Goal: Transaction & Acquisition: Purchase product/service

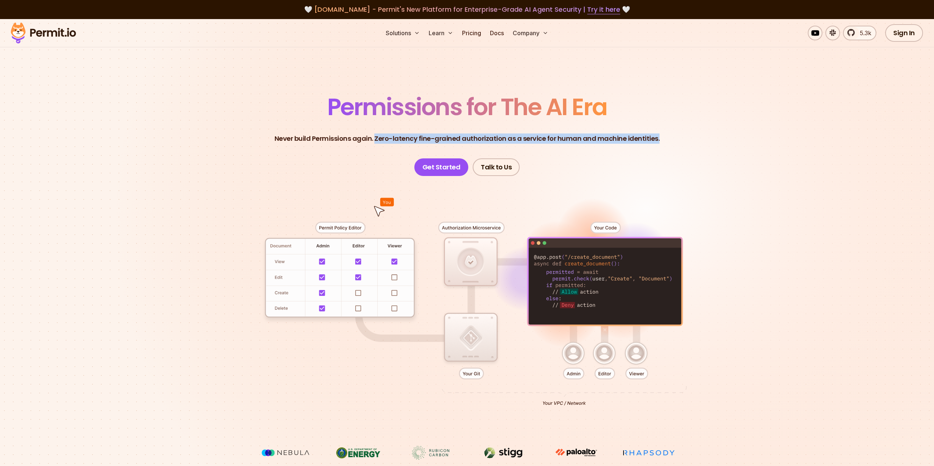
drag, startPoint x: 377, startPoint y: 138, endPoint x: 655, endPoint y: 140, distance: 278.1
click at [655, 140] on p "Never build Permissions again. Zero-latency fine-grained authorization as a ser…" at bounding box center [466, 139] width 385 height 10
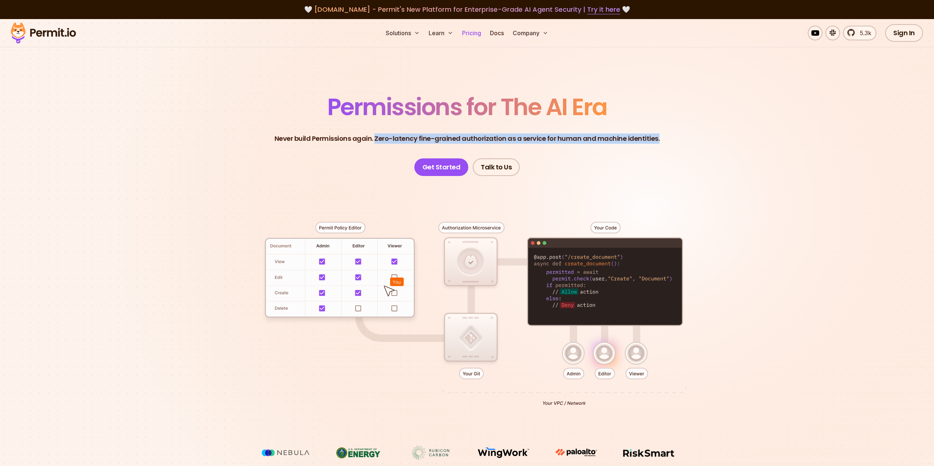
click at [474, 35] on link "Pricing" at bounding box center [471, 33] width 25 height 15
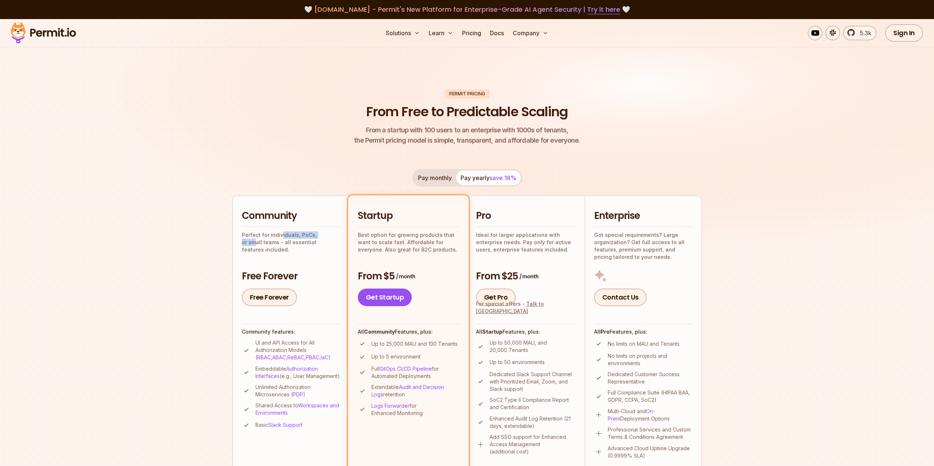
drag, startPoint x: 295, startPoint y: 233, endPoint x: 328, endPoint y: 232, distance: 33.0
click at [328, 232] on p "Perfect for individuals, PoCs, or small teams - all essential features included." at bounding box center [291, 243] width 99 height 22
drag, startPoint x: 254, startPoint y: 243, endPoint x: 289, endPoint y: 242, distance: 35.6
click at [284, 242] on p "Perfect for individuals, PoCs, or small teams - all essential features included." at bounding box center [291, 243] width 99 height 22
drag, startPoint x: 328, startPoint y: 243, endPoint x: 332, endPoint y: 242, distance: 4.1
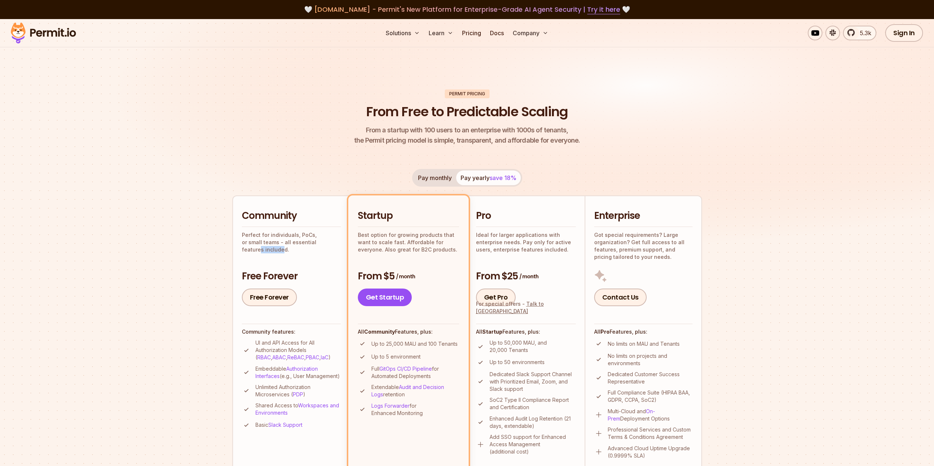
click at [332, 242] on p "Perfect for individuals, PoCs, or small teams - all essential features included." at bounding box center [291, 243] width 99 height 22
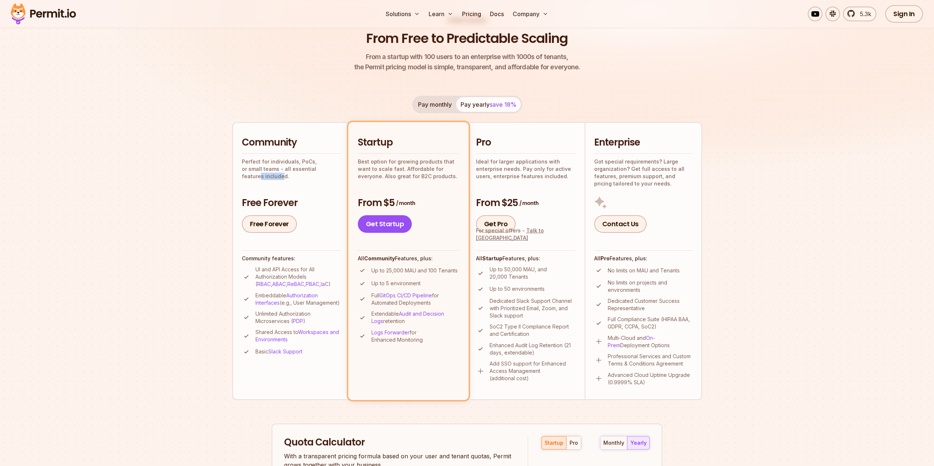
scroll to position [110, 0]
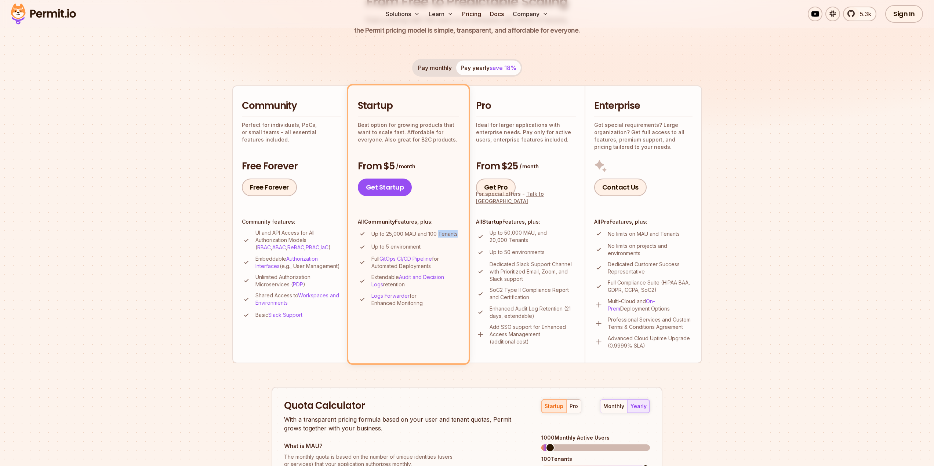
drag, startPoint x: 456, startPoint y: 234, endPoint x: 439, endPoint y: 235, distance: 17.6
click at [439, 235] on p "Up to 25,000 MAU and 100 Tenants" at bounding box center [414, 233] width 86 height 7
click at [418, 234] on p "Up to 25,000 MAU and 100 Tenants" at bounding box center [414, 233] width 86 height 7
drag, startPoint x: 407, startPoint y: 235, endPoint x: 411, endPoint y: 234, distance: 4.5
click at [411, 234] on p "Up to 25,000 MAU and 100 Tenants" at bounding box center [414, 233] width 86 height 7
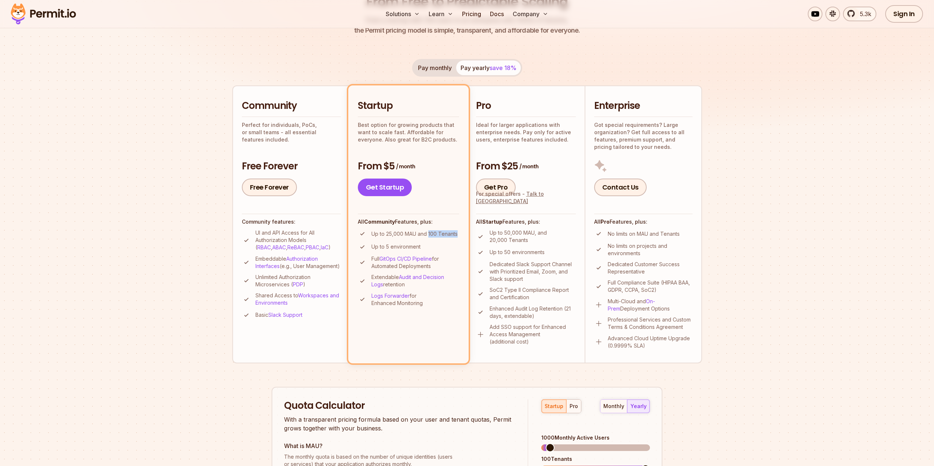
drag, startPoint x: 428, startPoint y: 234, endPoint x: 461, endPoint y: 233, distance: 32.7
click at [461, 233] on li "Startup Best option for growing products that want to scale fast. Affordable fo…" at bounding box center [408, 224] width 120 height 278
drag, startPoint x: 427, startPoint y: 246, endPoint x: 376, endPoint y: 247, distance: 51.4
click at [376, 247] on li "Up to 5 environment" at bounding box center [408, 247] width 101 height 9
drag, startPoint x: 542, startPoint y: 314, endPoint x: 516, endPoint y: 300, distance: 29.3
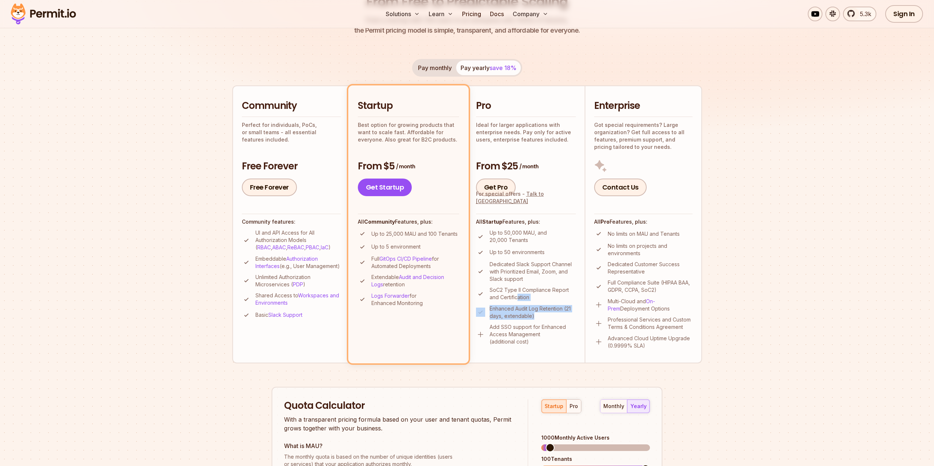
click at [516, 300] on ul "Up to 50,000 MAU, and 20,000 Tenants Up to 50 environments Dedicated Slack Supp…" at bounding box center [526, 287] width 100 height 116
click at [535, 337] on p "Add SSO support for Enhanced Access Management (additional cost)" at bounding box center [532, 335] width 86 height 22
drag, startPoint x: 535, startPoint y: 339, endPoint x: 493, endPoint y: 308, distance: 51.6
click at [493, 308] on ul "Up to 50,000 MAU, and 20,000 Tenants Up to 50 environments Dedicated Slack Supp…" at bounding box center [526, 287] width 100 height 116
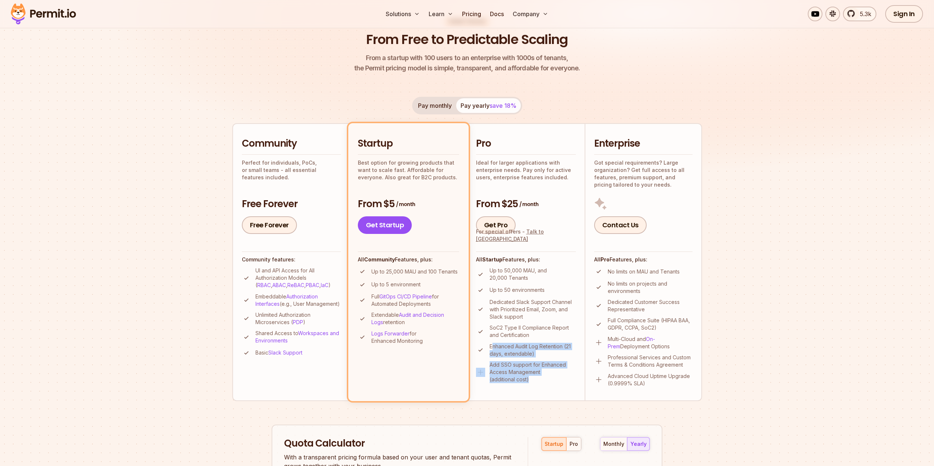
scroll to position [73, 0]
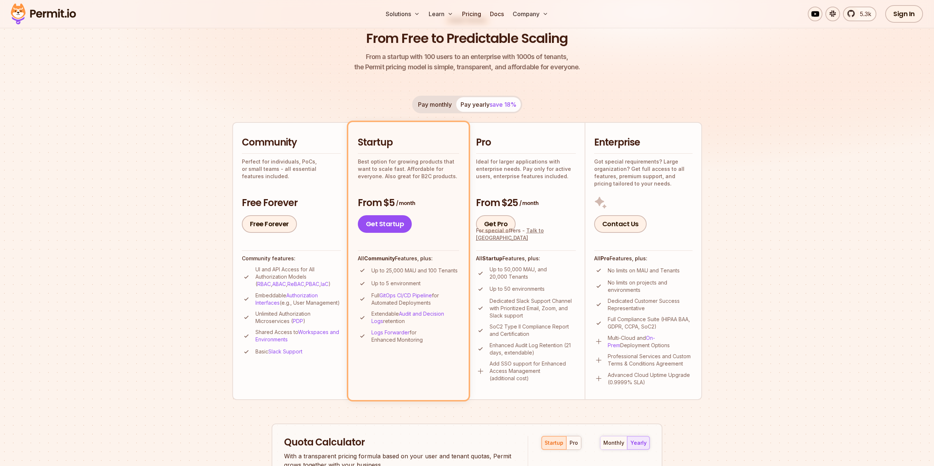
click at [528, 291] on p "Up to 50 environments" at bounding box center [516, 288] width 55 height 7
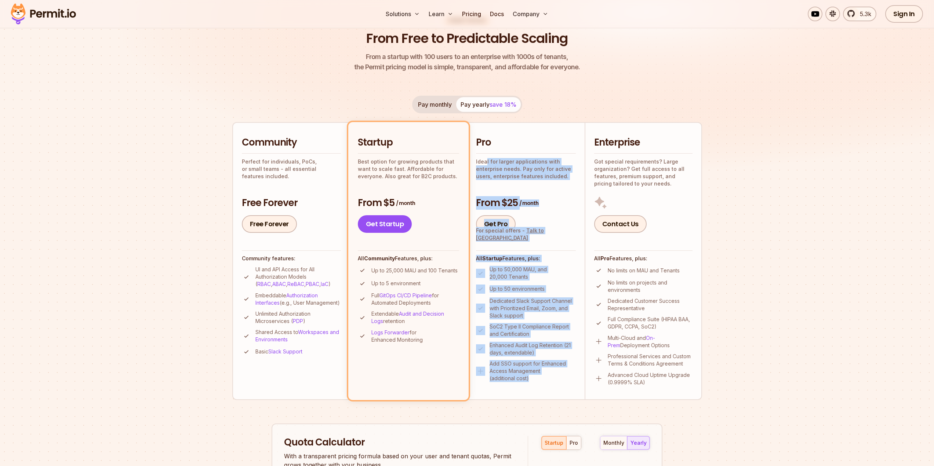
drag, startPoint x: 485, startPoint y: 164, endPoint x: 554, endPoint y: 379, distance: 225.8
click at [554, 379] on li "Pro Ideal for larger applications with enterprise needs. Pay only for active us…" at bounding box center [525, 261] width 117 height 278
click at [546, 378] on p "Add SSO support for Enhanced Access Management (additional cost)" at bounding box center [532, 371] width 86 height 22
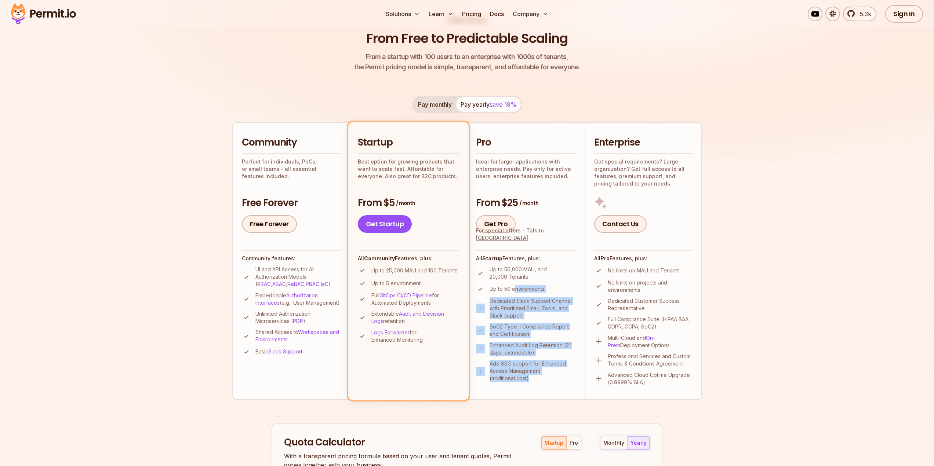
drag, startPoint x: 544, startPoint y: 377, endPoint x: 513, endPoint y: 284, distance: 98.3
click at [513, 284] on ul "Up to 50,000 MAU, and 20,000 Tenants Up to 50 environments Dedicated Slack Supp…" at bounding box center [526, 324] width 100 height 116
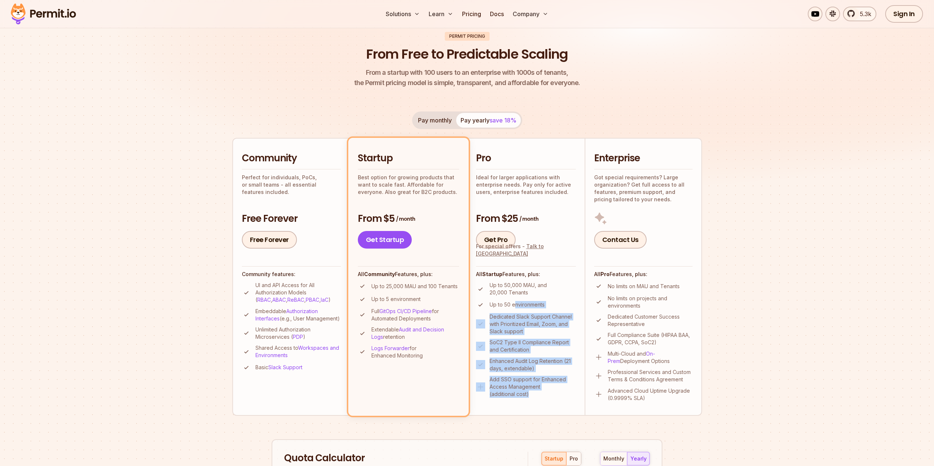
scroll to position [0, 0]
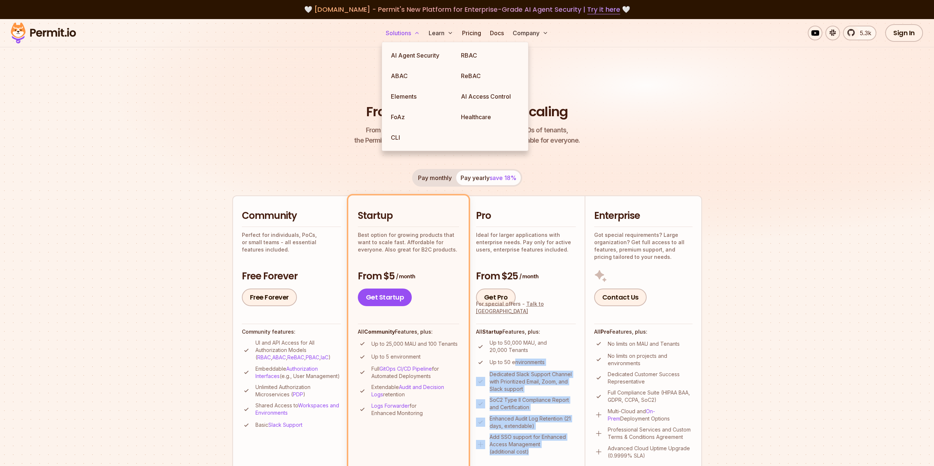
click at [400, 35] on button "Solutions" at bounding box center [403, 33] width 40 height 15
click at [269, 71] on img at bounding box center [467, 143] width 934 height 249
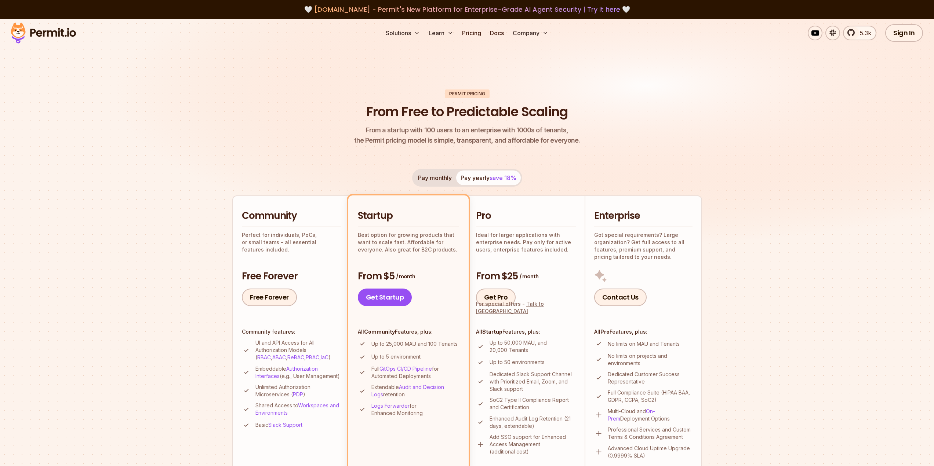
click at [45, 16] on div "🤍 agent.security - Permit's New Platform for Enterprise-Grade AI Agent Security…" at bounding box center [467, 9] width 934 height 19
click at [54, 30] on img at bounding box center [43, 33] width 72 height 25
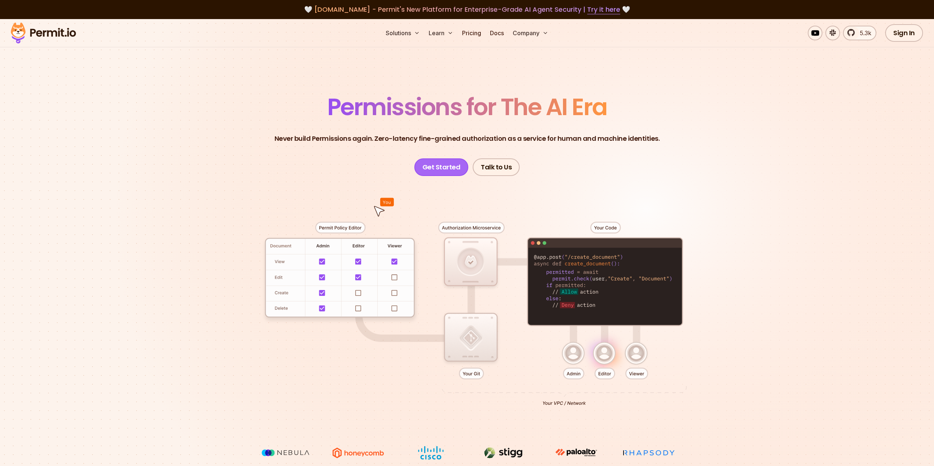
click at [442, 169] on link "Get Started" at bounding box center [441, 168] width 54 height 18
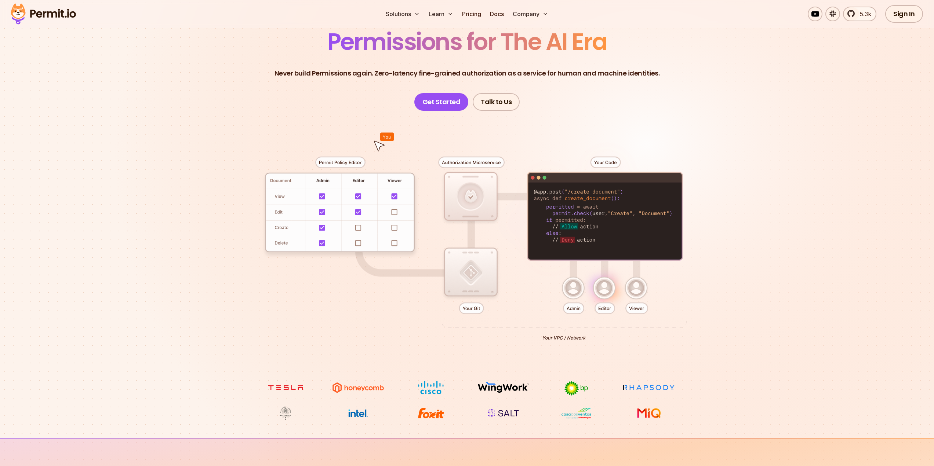
scroll to position [73, 0]
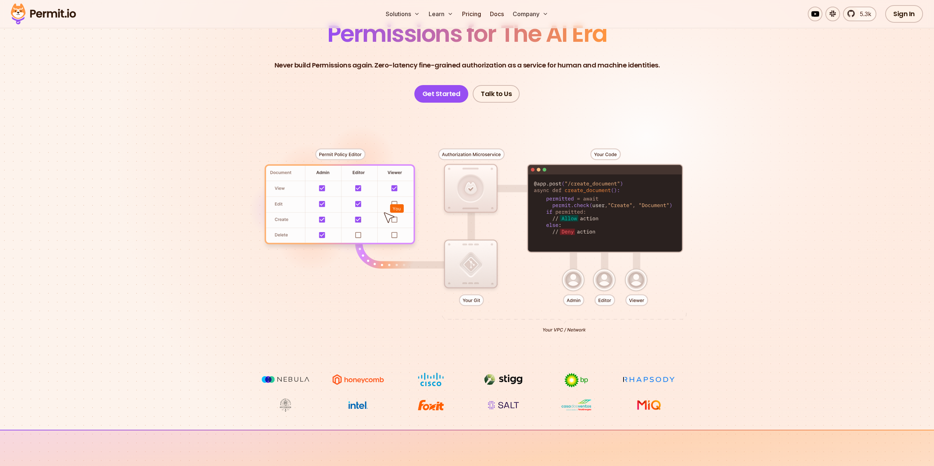
click at [607, 153] on div at bounding box center [467, 238] width 514 height 270
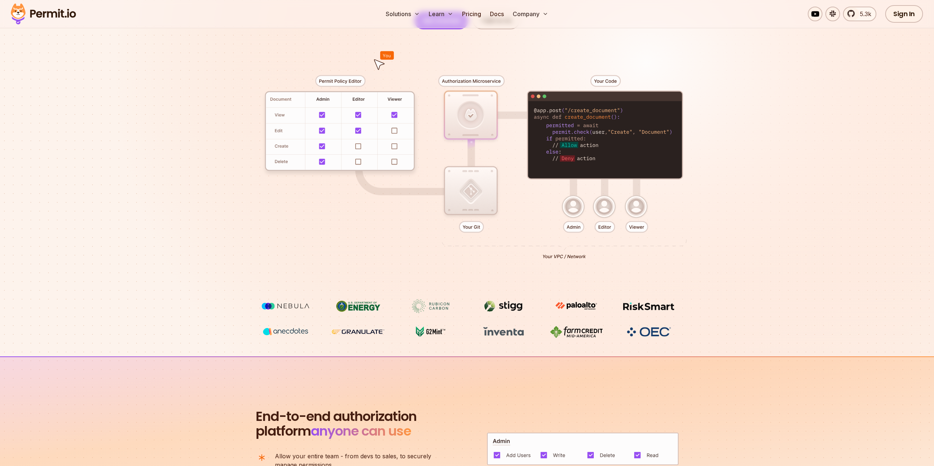
scroll to position [0, 0]
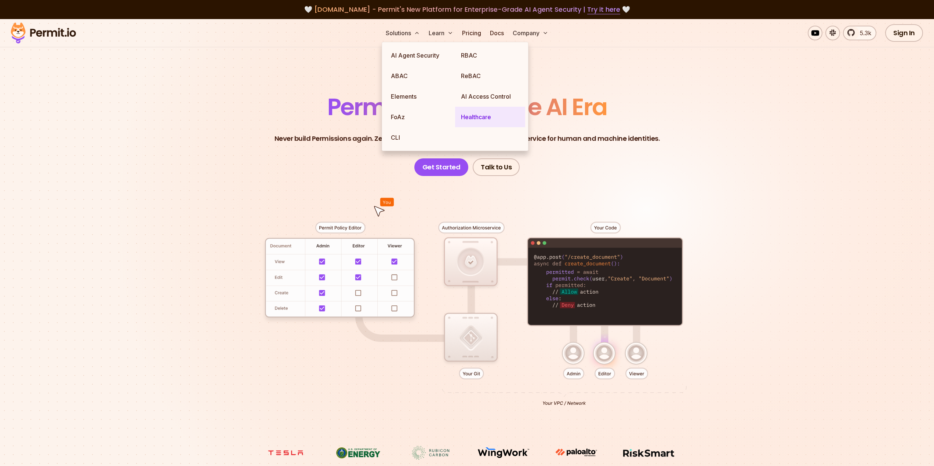
click at [475, 114] on link "Healthcare" at bounding box center [490, 117] width 70 height 21
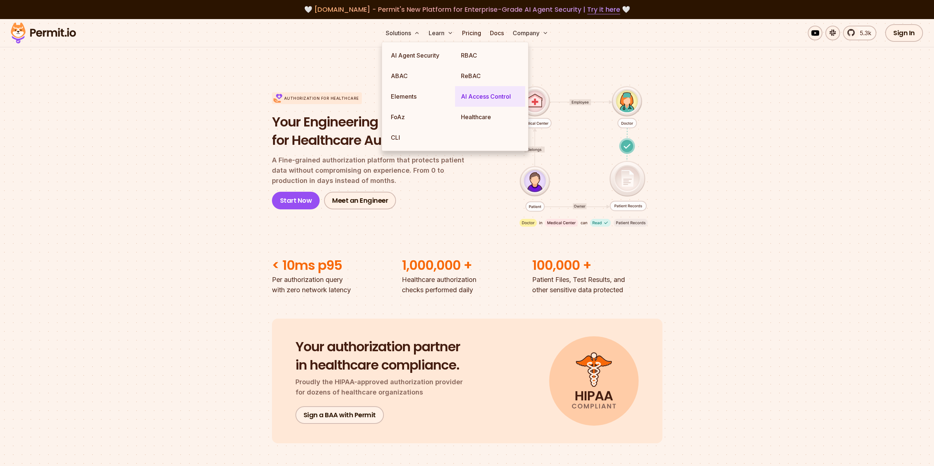
click at [483, 94] on link "AI Access Control" at bounding box center [490, 96] width 70 height 21
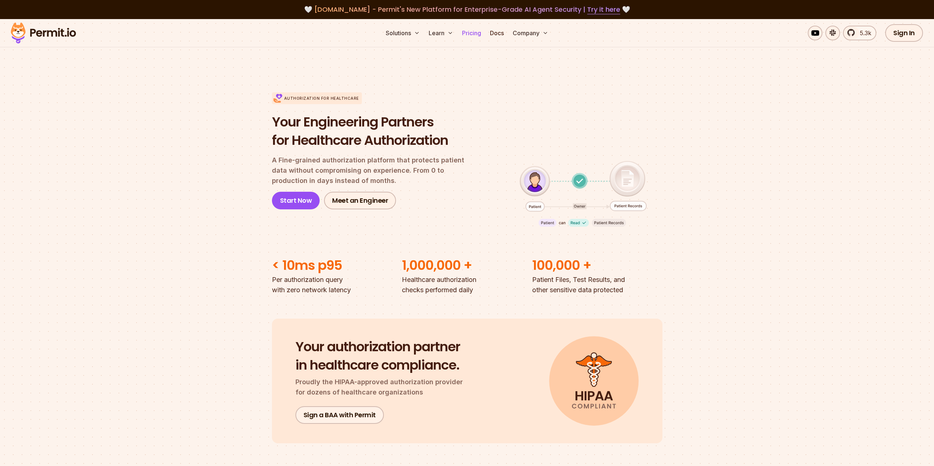
click at [471, 34] on link "Pricing" at bounding box center [471, 33] width 25 height 15
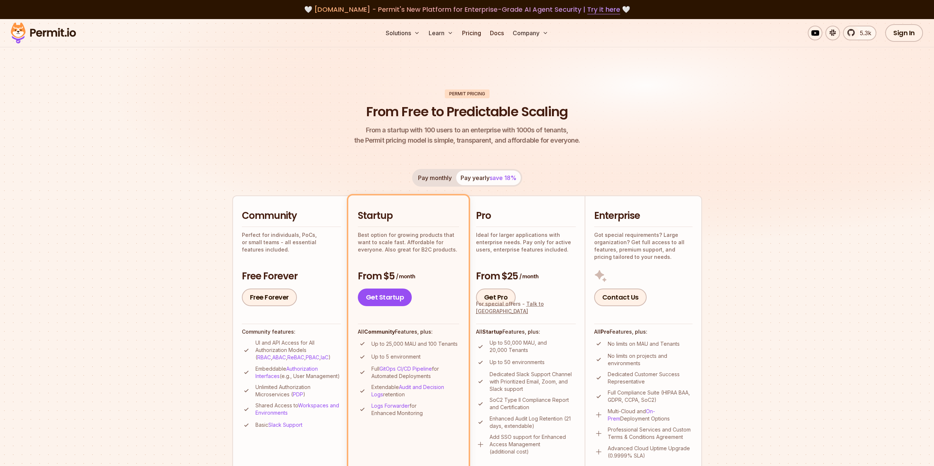
click at [440, 178] on button "Pay monthly" at bounding box center [435, 178] width 43 height 15
click at [491, 178] on span "save 18%" at bounding box center [502, 177] width 27 height 7
click at [447, 182] on button "Pay monthly" at bounding box center [435, 178] width 43 height 15
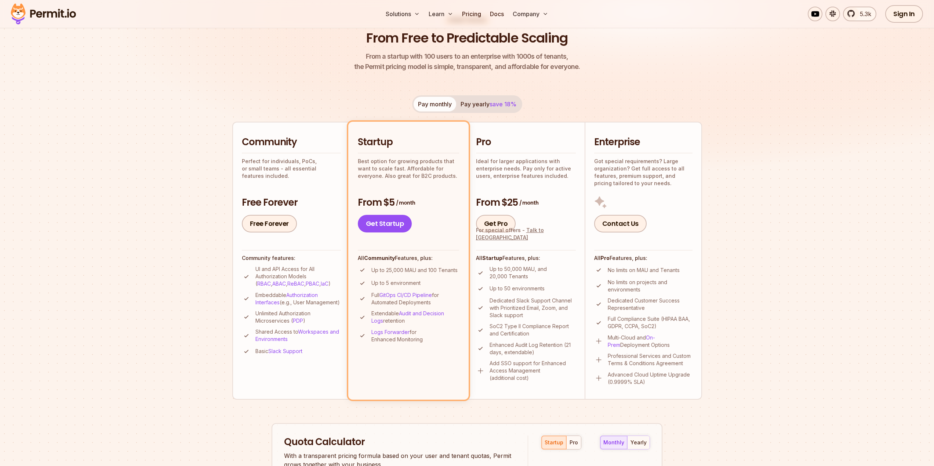
scroll to position [73, 0]
click at [481, 103] on button "Pay yearly save 18%" at bounding box center [488, 104] width 65 height 15
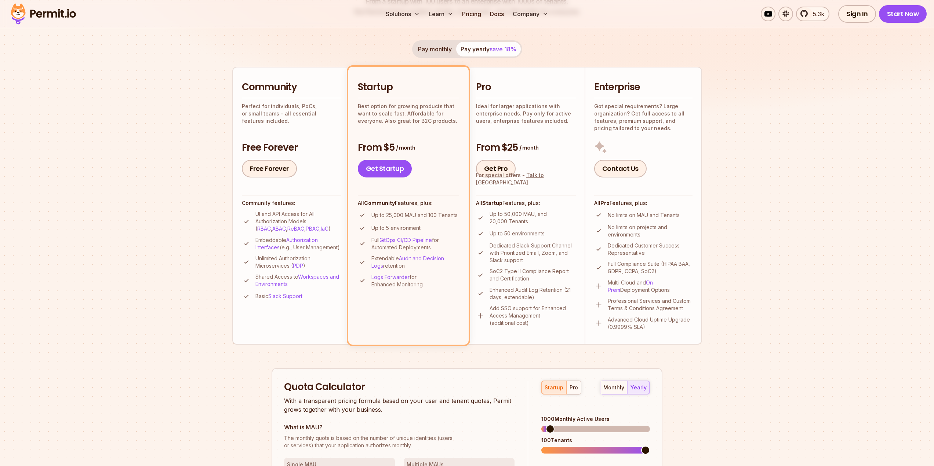
scroll to position [183, 0]
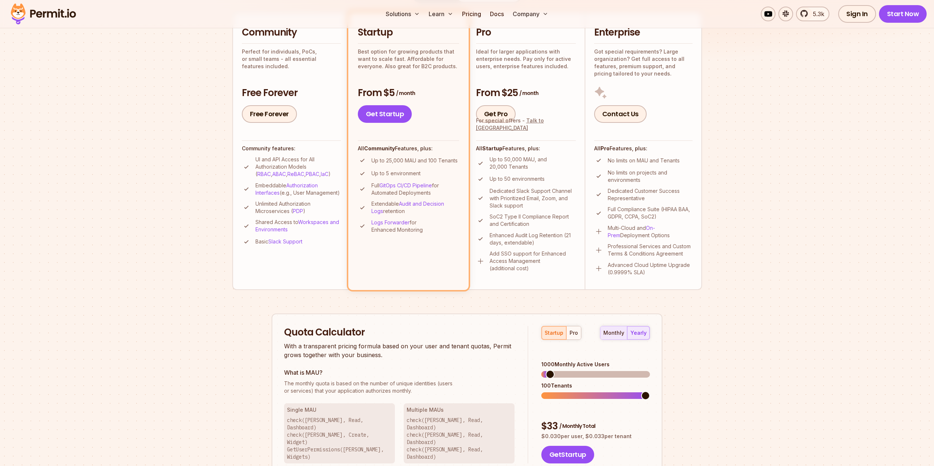
click at [619, 329] on button "monthly" at bounding box center [613, 333] width 27 height 13
click at [575, 335] on div "pro" at bounding box center [573, 332] width 8 height 7
click at [541, 391] on span at bounding box center [545, 395] width 9 height 9
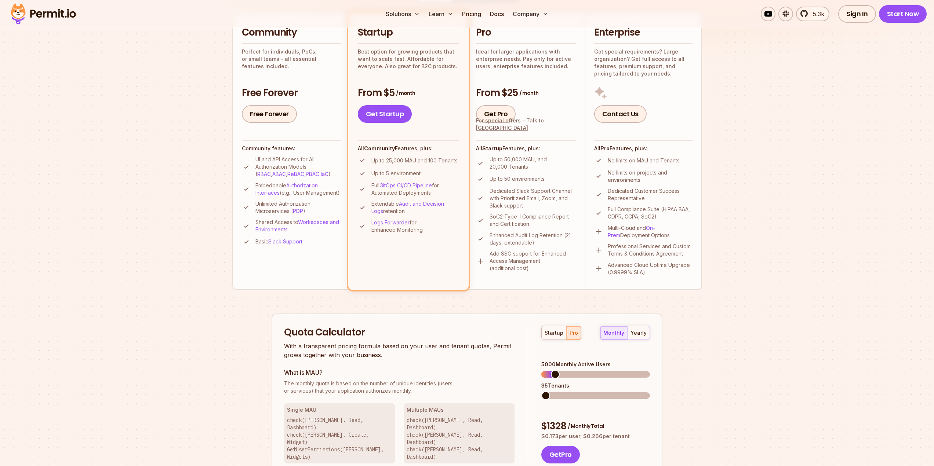
click at [547, 382] on div "35 Tenants" at bounding box center [595, 385] width 109 height 7
click at [545, 382] on div "35 Tenants" at bounding box center [595, 385] width 109 height 7
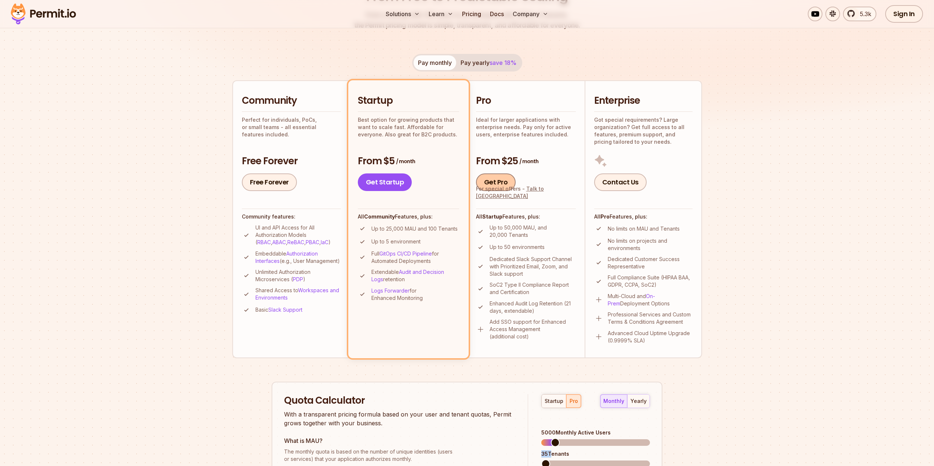
scroll to position [110, 0]
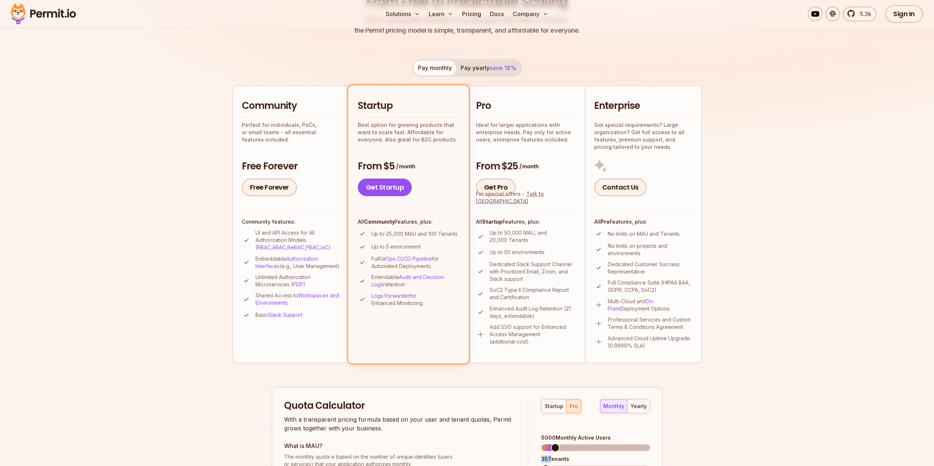
drag, startPoint x: 507, startPoint y: 166, endPoint x: 538, endPoint y: 163, distance: 31.3
click at [538, 163] on h3 "From $25 / month" at bounding box center [526, 166] width 100 height 13
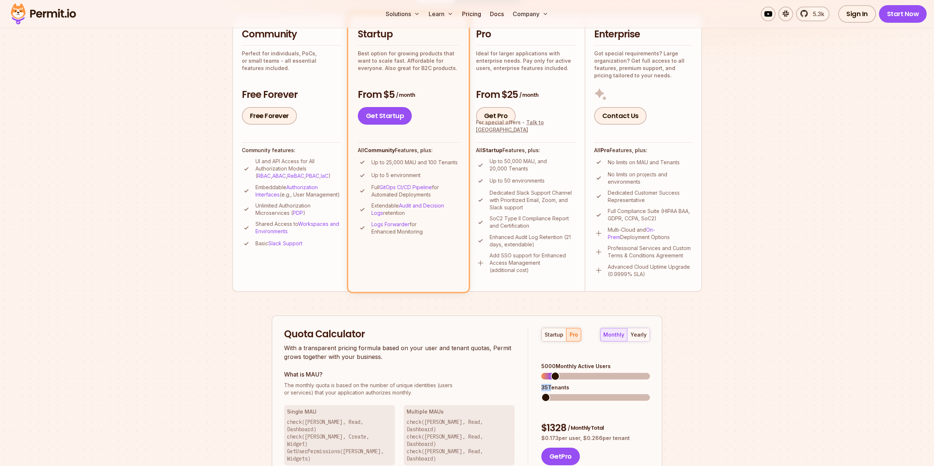
scroll to position [183, 0]
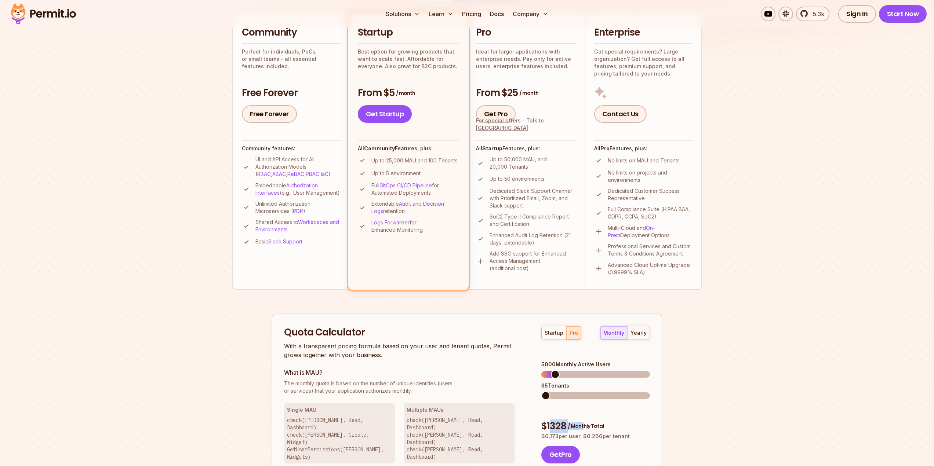
drag, startPoint x: 549, startPoint y: 405, endPoint x: 581, endPoint y: 401, distance: 32.1
click at [581, 420] on div "$ 1328 / Monthly Total" at bounding box center [595, 426] width 109 height 13
drag, startPoint x: 553, startPoint y: 417, endPoint x: 569, endPoint y: 414, distance: 16.0
click at [569, 433] on p "$ 0.173 per user, $ 0.266 per tenant" at bounding box center [595, 436] width 109 height 7
drag, startPoint x: 596, startPoint y: 414, endPoint x: 618, endPoint y: 413, distance: 22.4
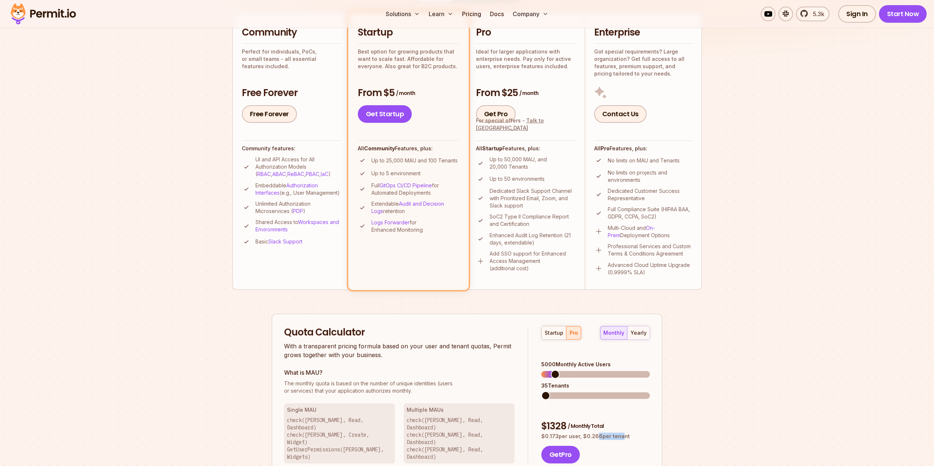
click at [618, 433] on p "$ 0.173 per user, $ 0.266 per tenant" at bounding box center [595, 436] width 109 height 7
click at [634, 331] on div "yearly" at bounding box center [638, 332] width 16 height 7
drag, startPoint x: 548, startPoint y: 376, endPoint x: 530, endPoint y: 372, distance: 18.6
click at [530, 372] on div "startup pro monthly yearly 5000 Monthly Active Users 35 Tenants $ 1125 / Monthl…" at bounding box center [589, 395] width 122 height 138
click at [507, 78] on div "Pro Ideal for larger applications with enterprise needs. Pay only for active us…" at bounding box center [526, 74] width 100 height 97
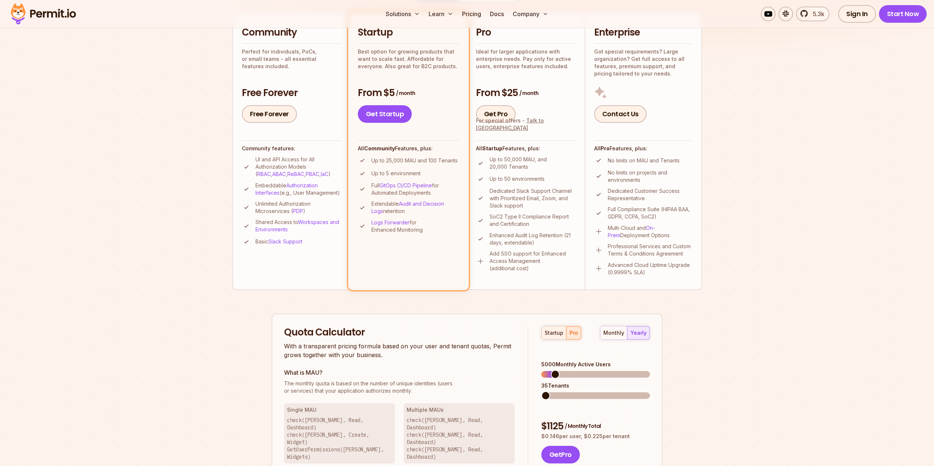
click at [549, 335] on div "startup" at bounding box center [553, 332] width 19 height 7
click at [541, 391] on span at bounding box center [545, 395] width 9 height 9
click at [542, 370] on span at bounding box center [546, 374] width 9 height 9
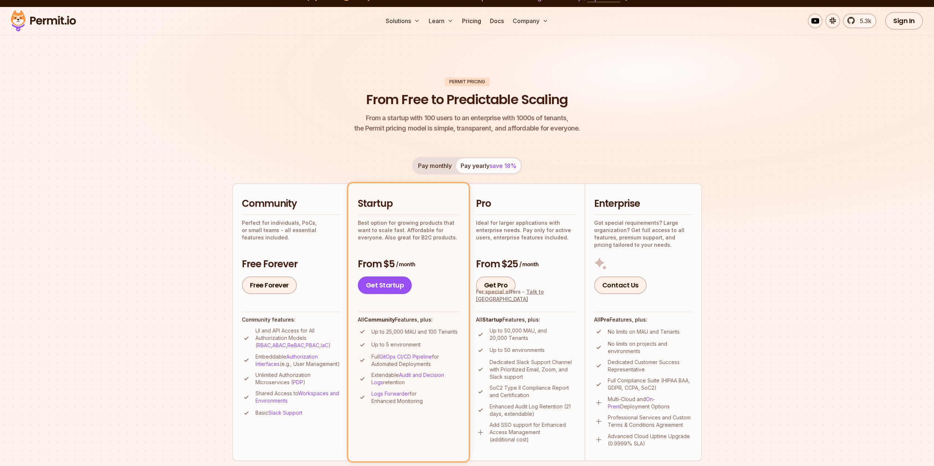
scroll to position [0, 0]
